Goal: Find specific page/section: Find specific page/section

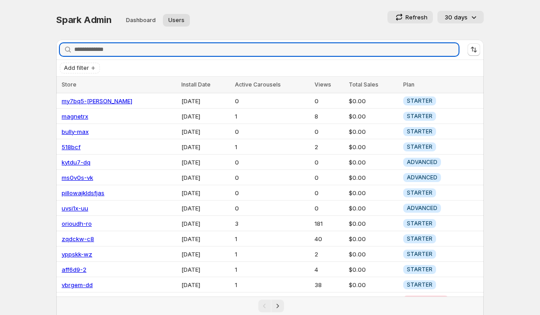
click at [128, 50] on input "Search stores" at bounding box center [266, 49] width 384 height 13
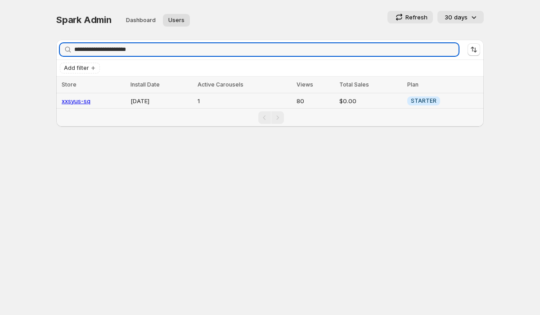
type input "**********"
click at [78, 103] on link "xxsyus-sq" at bounding box center [76, 100] width 29 height 7
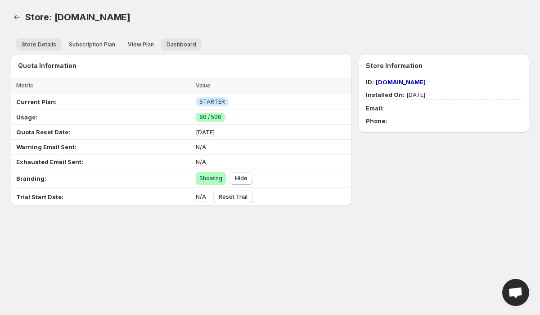
click at [185, 48] on button "Dashboard" at bounding box center [181, 44] width 41 height 13
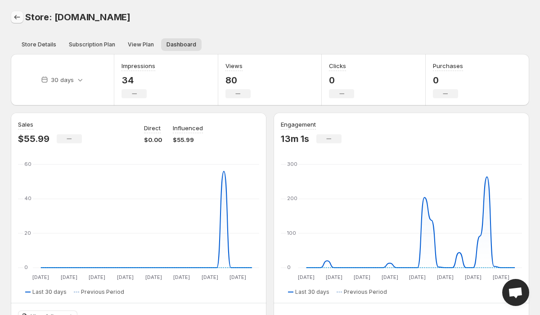
click at [21, 19] on icon "Back" at bounding box center [17, 17] width 9 height 9
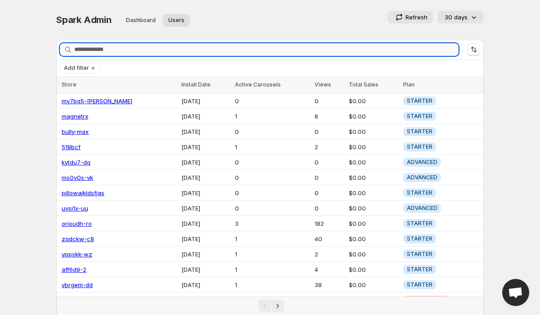
click at [88, 50] on input "Search stores" at bounding box center [266, 49] width 384 height 13
paste input "**********"
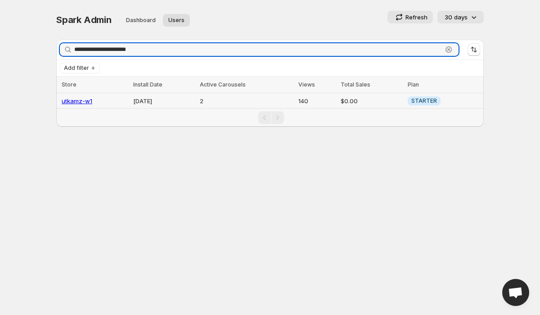
type input "**********"
click at [76, 99] on link "utkamz-w1" at bounding box center [77, 100] width 31 height 7
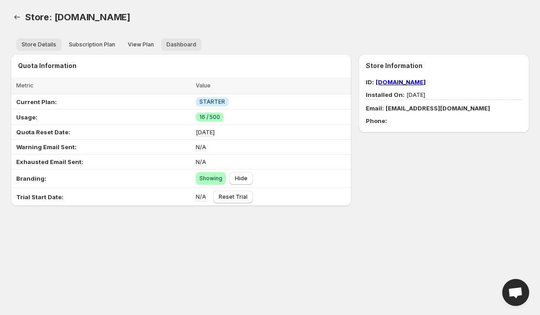
click at [177, 49] on button "Dashboard" at bounding box center [181, 44] width 41 height 13
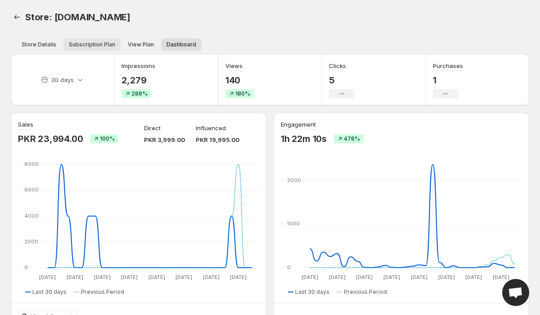
click at [69, 45] on span "Subscription Plan" at bounding box center [92, 44] width 46 height 7
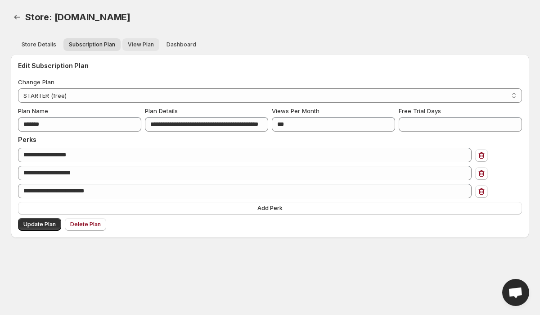
click at [122, 45] on button "View Plan" at bounding box center [140, 44] width 37 height 13
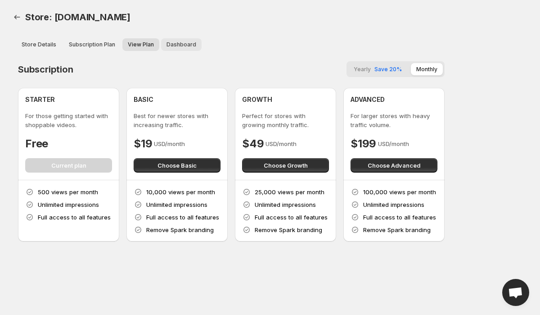
click at [172, 45] on span "Dashboard" at bounding box center [182, 44] width 30 height 7
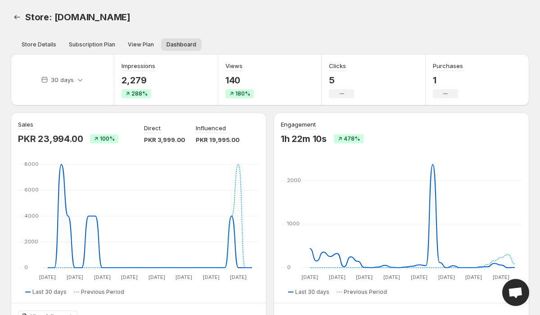
click at [233, 76] on p "140" at bounding box center [239, 80] width 28 height 11
click at [274, 76] on div "Views 140 180%" at bounding box center [270, 79] width 104 height 51
click at [131, 17] on span "Store: [DOMAIN_NAME]" at bounding box center [77, 17] width 105 height 11
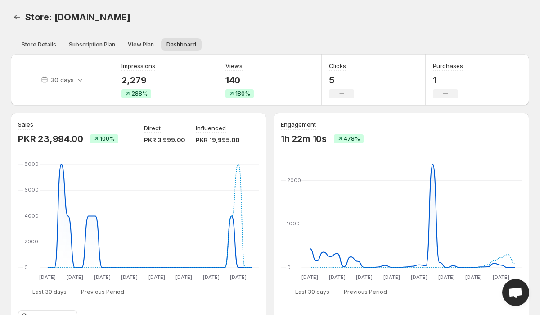
click at [131, 17] on span "Store: [DOMAIN_NAME]" at bounding box center [77, 17] width 105 height 11
click at [131, 22] on span "Store: [DOMAIN_NAME]" at bounding box center [77, 17] width 105 height 11
click at [19, 15] on icon "Back" at bounding box center [17, 17] width 9 height 9
